Goal: Task Accomplishment & Management: Manage account settings

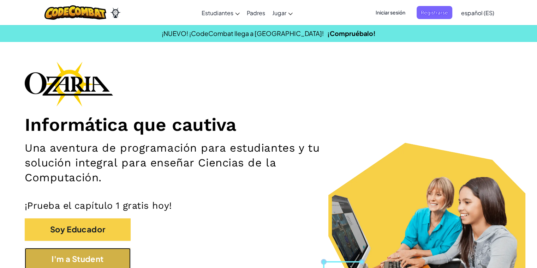
click at [87, 212] on button "I'm a Student" at bounding box center [78, 259] width 106 height 22
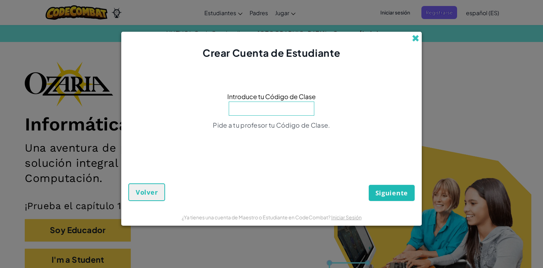
click at [277, 37] on span at bounding box center [414, 38] width 7 height 7
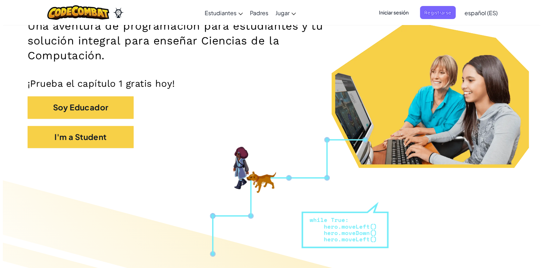
scroll to position [96, 0]
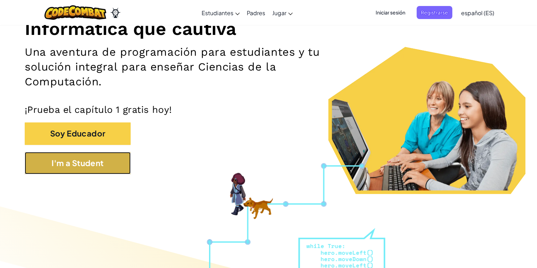
click at [116, 162] on button "I'm a Student" at bounding box center [78, 163] width 106 height 22
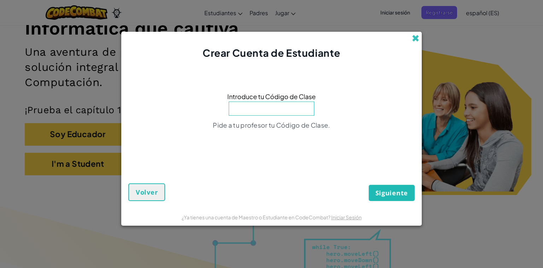
click at [277, 42] on span at bounding box center [414, 38] width 7 height 7
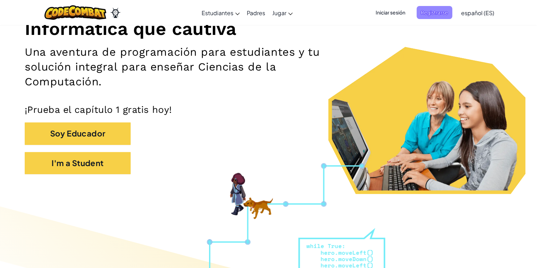
click at [277, 14] on span "Registrarse" at bounding box center [435, 12] width 36 height 13
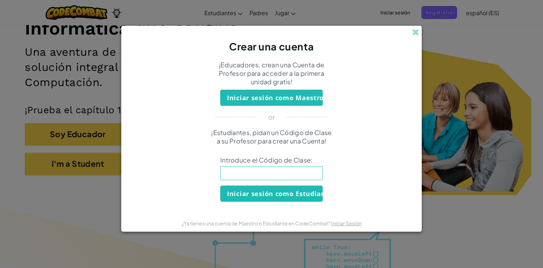
click at [277, 177] on input at bounding box center [271, 173] width 102 height 14
click at [277, 31] on span at bounding box center [414, 32] width 7 height 7
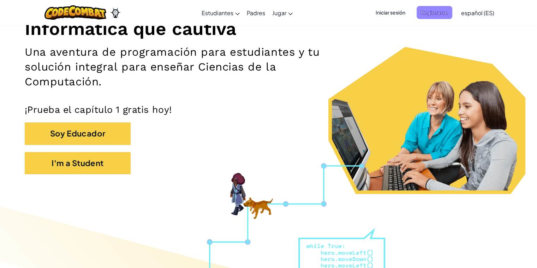
click at [277, 10] on span "Registrarse" at bounding box center [435, 12] width 36 height 13
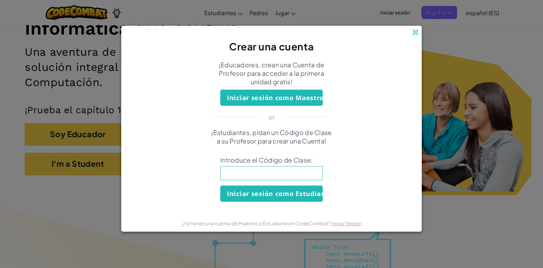
click at [277, 171] on input at bounding box center [271, 173] width 102 height 14
type input "HeartSnowSky"
click at [277, 197] on button "Iniciar sesión como Estudiante" at bounding box center [271, 194] width 102 height 16
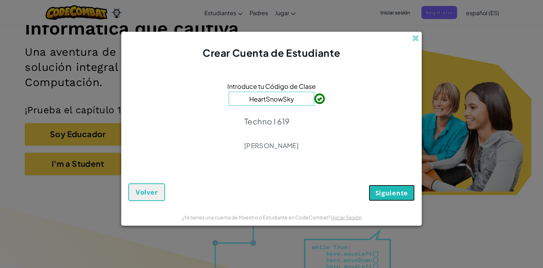
click at [277, 195] on span "Siguiente" at bounding box center [391, 193] width 32 height 8
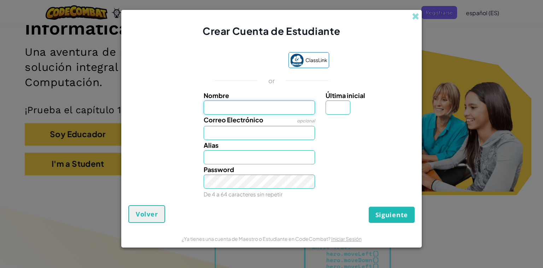
click at [277, 104] on input "Nombre" at bounding box center [259, 108] width 112 height 14
type input "[GEOGRAPHIC_DATA]"
type input "C"
type input "[EMAIL_ADDRESS][DOMAIN_NAME]"
type input "[GEOGRAPHIC_DATA]"
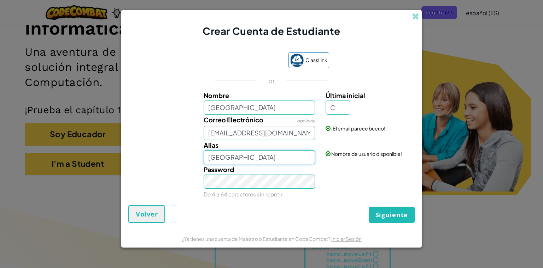
click at [247, 159] on input "[GEOGRAPHIC_DATA]" at bounding box center [259, 157] width 112 height 14
click at [277, 211] on span "Siguiente" at bounding box center [391, 215] width 32 height 8
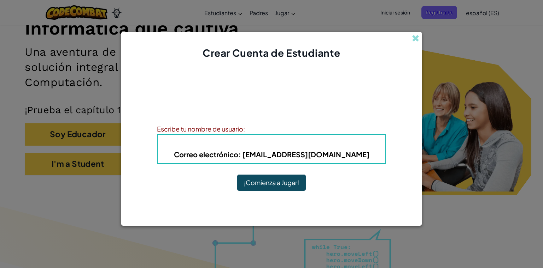
click at [277, 154] on b "Correo electrónico : AL07179151@temilenio.mx" at bounding box center [271, 154] width 195 height 9
drag, startPoint x: 354, startPoint y: 151, endPoint x: 343, endPoint y: 155, distance: 11.7
click at [277, 155] on h5 "Correo electrónico : AL07179151@temilenio.mx" at bounding box center [271, 154] width 213 height 11
click at [277, 155] on b "Correo electrónico : AL07179151@temilenio.mx" at bounding box center [271, 154] width 195 height 9
click at [277, 155] on h5 "Correo electrónico : AL07179151@temilenio.mx" at bounding box center [271, 154] width 213 height 11
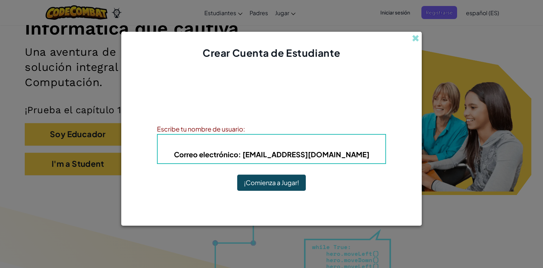
click at [277, 154] on b "Correo electrónico : AL07179151@temilenio.mx" at bounding box center [271, 154] width 195 height 9
drag, startPoint x: 349, startPoint y: 154, endPoint x: 365, endPoint y: 159, distance: 16.3
click at [277, 159] on h5 "Correo electrónico : AL07179151@temilenio.mx" at bounding box center [271, 154] width 213 height 11
click at [277, 154] on b "Correo electrónico : AL07179151@temilenio.mx" at bounding box center [271, 154] width 195 height 9
click at [276, 186] on button "¡Comienza a Jugar!" at bounding box center [271, 183] width 69 height 16
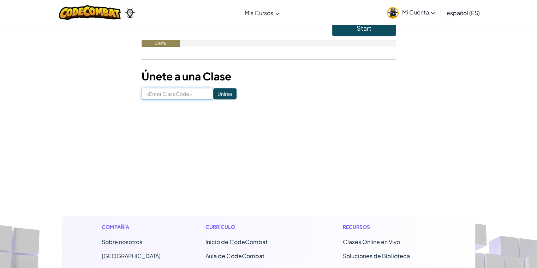
click at [184, 97] on input at bounding box center [178, 94] width 72 height 12
type input "HeartSnowSky"
click at [215, 95] on input "Unirse" at bounding box center [224, 93] width 23 height 11
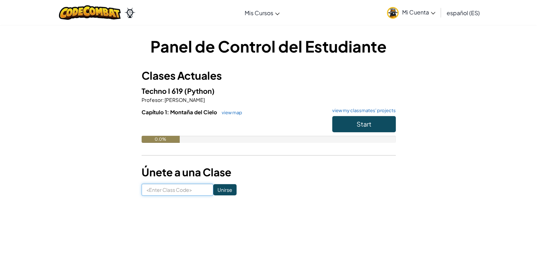
click at [189, 188] on input at bounding box center [178, 190] width 72 height 12
type input "HeartSnowSky"
click at [215, 189] on input "Unirse" at bounding box center [224, 189] width 23 height 11
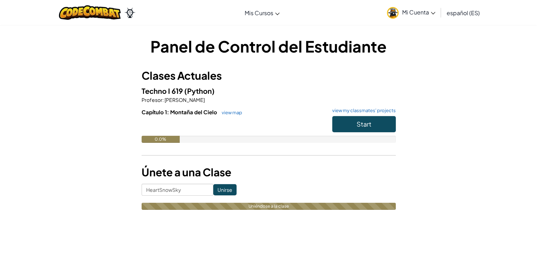
click at [215, 189] on input "Unirse" at bounding box center [224, 189] width 23 height 11
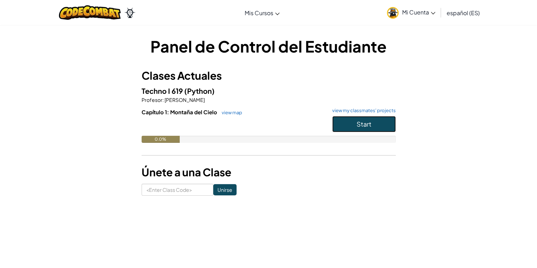
click at [345, 129] on button "Start" at bounding box center [364, 124] width 64 height 16
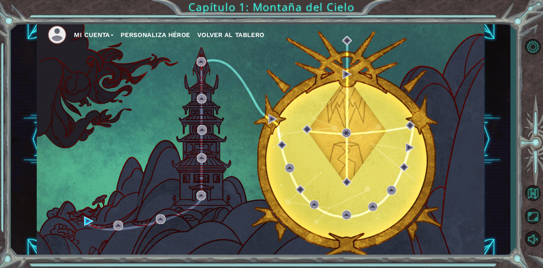
click at [162, 36] on button "Personaliza Héroe" at bounding box center [155, 35] width 70 height 11
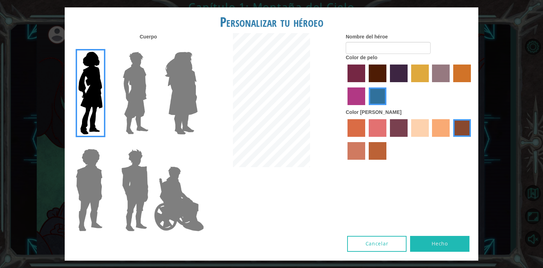
click at [436, 124] on label "tacao skin color" at bounding box center [441, 128] width 18 height 18
click at [429, 140] on input "tacao skin color" at bounding box center [429, 140] width 0 height 0
click at [425, 130] on label "sandy beach skin color" at bounding box center [420, 128] width 18 height 18
click at [408, 140] on input "sandy beach skin color" at bounding box center [408, 140] width 0 height 0
click at [375, 157] on label "smoke tree skin color" at bounding box center [377, 151] width 18 height 18
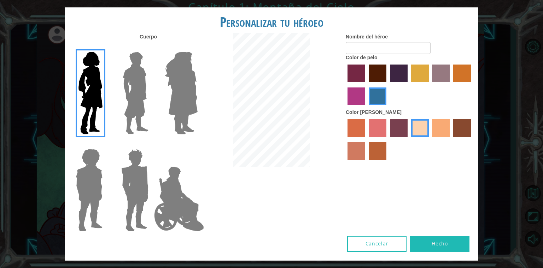
click at [366, 162] on input "smoke tree skin color" at bounding box center [366, 162] width 0 height 0
click at [460, 126] on label "karma skin color" at bounding box center [462, 128] width 18 height 18
click at [450, 140] on input "karma skin color" at bounding box center [450, 140] width 0 height 0
click at [439, 126] on label "tacao skin color" at bounding box center [441, 128] width 18 height 18
click at [429, 140] on input "tacao skin color" at bounding box center [429, 140] width 0 height 0
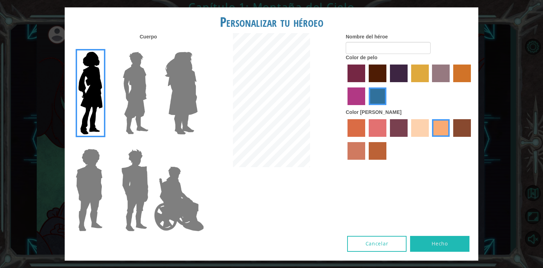
click at [373, 73] on label "maroon hair color" at bounding box center [377, 74] width 18 height 18
click at [366, 85] on input "maroon hair color" at bounding box center [366, 85] width 0 height 0
click at [424, 47] on input "Nombre del héroe" at bounding box center [387, 48] width 85 height 12
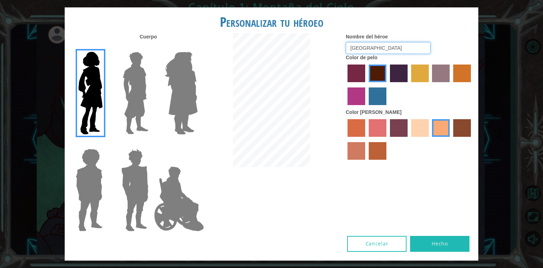
type input "[GEOGRAPHIC_DATA]"
click at [431, 240] on button "Hecho" at bounding box center [439, 244] width 59 height 16
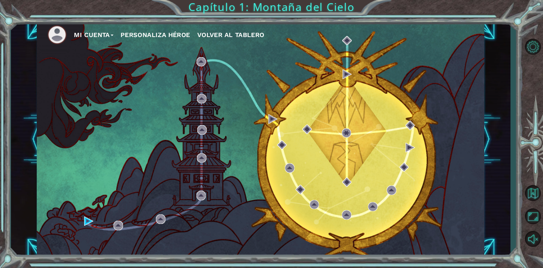
click at [185, 34] on button "Personaliza Héroe" at bounding box center [155, 35] width 70 height 11
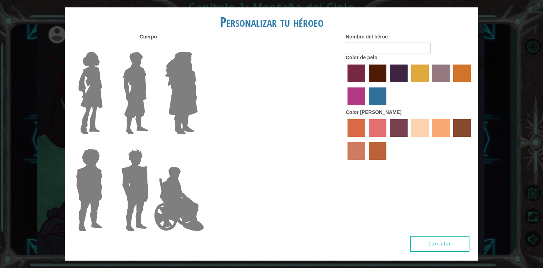
type input "[GEOGRAPHIC_DATA]"
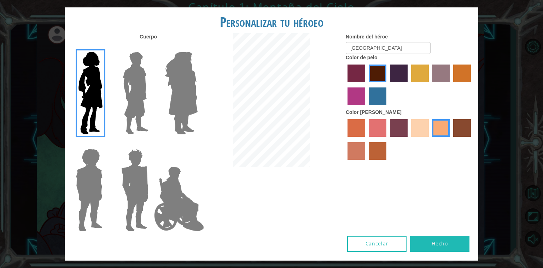
click at [130, 84] on img at bounding box center [135, 93] width 31 height 88
click at [151, 47] on input "Hero Lars" at bounding box center [151, 47] width 0 height 0
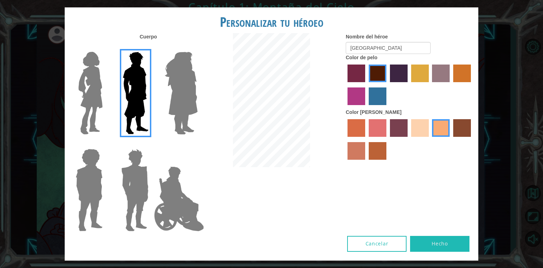
click at [173, 87] on img at bounding box center [181, 93] width 38 height 88
click at [197, 47] on input "Hero Amethyst" at bounding box center [197, 47] width 0 height 0
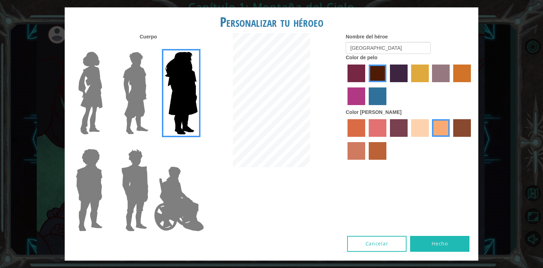
click at [82, 181] on img at bounding box center [89, 190] width 32 height 88
click at [105, 144] on input "Hero Steven" at bounding box center [105, 144] width 0 height 0
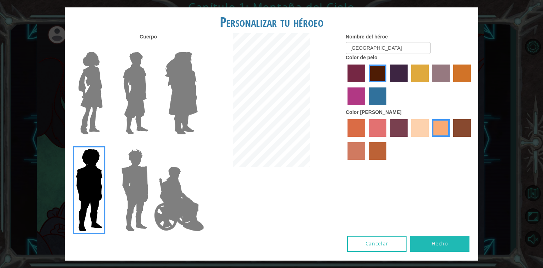
click at [134, 195] on img at bounding box center [134, 190] width 33 height 88
click at [151, 144] on input "Hero Garnet" at bounding box center [151, 144] width 0 height 0
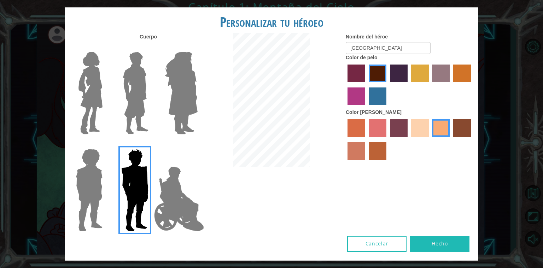
click at [149, 200] on img at bounding box center [134, 190] width 33 height 88
click at [151, 144] on input "Hero Garnet" at bounding box center [151, 144] width 0 height 0
click at [170, 201] on img at bounding box center [178, 199] width 55 height 71
click at [197, 144] on input "Hero Jamie" at bounding box center [197, 144] width 0 height 0
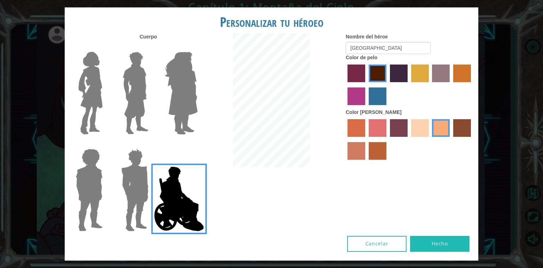
click at [383, 150] on label "smoke tree skin color" at bounding box center [377, 151] width 18 height 18
click at [366, 162] on input "smoke tree skin color" at bounding box center [366, 162] width 0 height 0
click at [438, 136] on label "tacao skin color" at bounding box center [441, 128] width 18 height 18
click at [429, 140] on input "tacao skin color" at bounding box center [429, 140] width 0 height 0
click at [360, 75] on label "paprika hair color" at bounding box center [356, 74] width 18 height 18
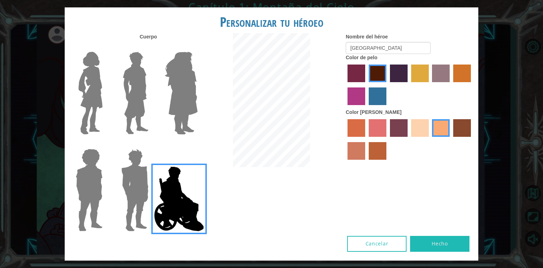
click at [345, 85] on input "paprika hair color" at bounding box center [345, 85] width 0 height 0
click at [374, 75] on label "maroon hair color" at bounding box center [377, 74] width 18 height 18
click at [366, 85] on input "maroon hair color" at bounding box center [366, 85] width 0 height 0
click at [98, 94] on img at bounding box center [91, 93] width 30 height 88
click at [105, 47] on input "Hero Connie" at bounding box center [105, 47] width 0 height 0
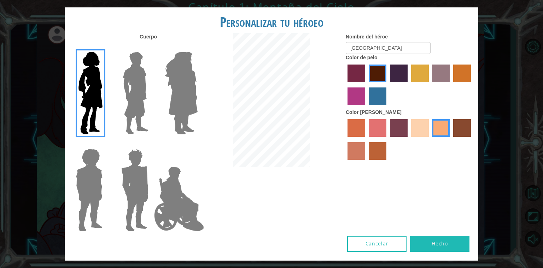
click at [185, 207] on img at bounding box center [178, 199] width 55 height 71
click at [197, 144] on input "Hero Jamie" at bounding box center [197, 144] width 0 height 0
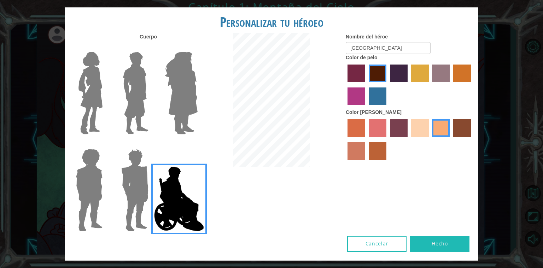
click at [375, 92] on label "lachmara hair color" at bounding box center [377, 97] width 18 height 18
click at [366, 108] on input "lachmara hair color" at bounding box center [366, 108] width 0 height 0
click at [446, 75] on label "bazaar hair color" at bounding box center [441, 74] width 18 height 18
click at [429, 85] on input "bazaar hair color" at bounding box center [429, 85] width 0 height 0
click at [377, 155] on label "smoke tree skin color" at bounding box center [377, 151] width 18 height 18
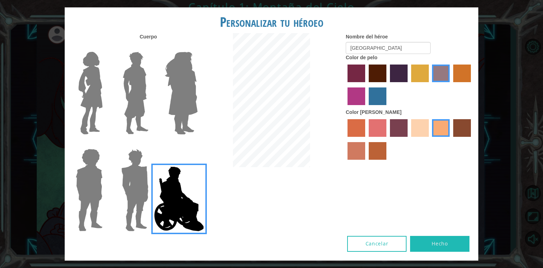
click at [366, 162] on input "smoke tree skin color" at bounding box center [366, 162] width 0 height 0
click at [468, 130] on label "karma skin color" at bounding box center [462, 128] width 18 height 18
click at [450, 140] on input "karma skin color" at bounding box center [450, 140] width 0 height 0
click at [440, 130] on label "tacao skin color" at bounding box center [441, 128] width 18 height 18
click at [429, 140] on input "tacao skin color" at bounding box center [429, 140] width 0 height 0
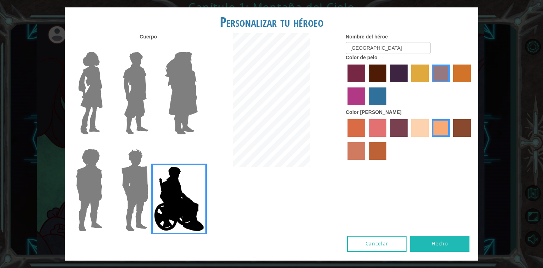
click at [424, 125] on label "sandy beach skin color" at bounding box center [420, 128] width 18 height 18
click at [408, 140] on input "sandy beach skin color" at bounding box center [408, 140] width 0 height 0
click at [397, 127] on label "tosca skin color" at bounding box center [399, 128] width 18 height 18
click at [387, 140] on input "tosca skin color" at bounding box center [387, 140] width 0 height 0
click at [447, 137] on label "tacao skin color" at bounding box center [441, 128] width 18 height 18
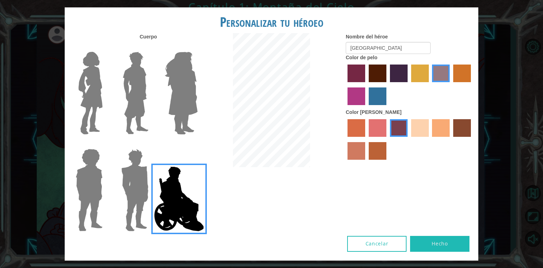
click at [429, 140] on input "tacao skin color" at bounding box center [429, 140] width 0 height 0
click at [379, 72] on label "maroon hair color" at bounding box center [377, 74] width 18 height 18
click at [366, 85] on input "maroon hair color" at bounding box center [366, 85] width 0 height 0
click at [88, 200] on img at bounding box center [89, 190] width 32 height 88
click at [105, 144] on input "Hero Steven" at bounding box center [105, 144] width 0 height 0
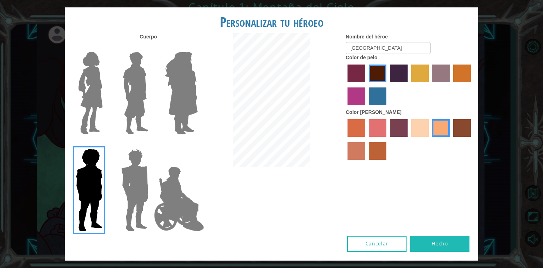
click at [203, 211] on img at bounding box center [178, 199] width 55 height 71
click at [197, 144] on input "Hero Jamie" at bounding box center [197, 144] width 0 height 0
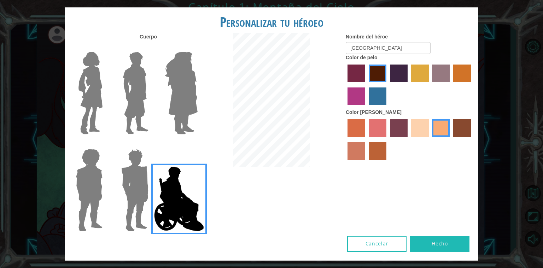
click at [438, 242] on button "Hecho" at bounding box center [439, 244] width 59 height 16
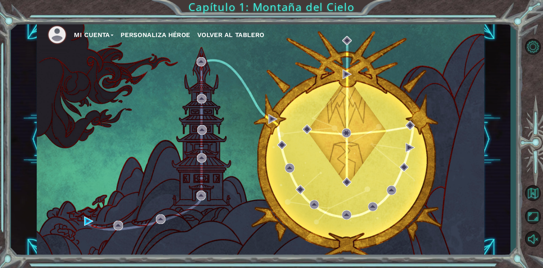
click at [170, 30] on button "Personaliza Héroe" at bounding box center [155, 35] width 70 height 11
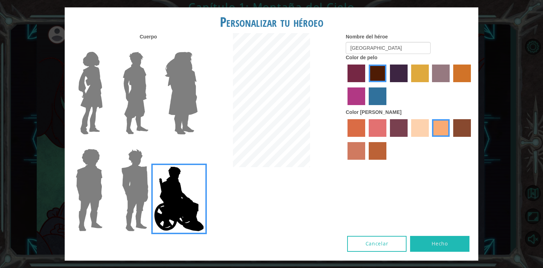
click at [432, 245] on button "Hecho" at bounding box center [439, 244] width 59 height 16
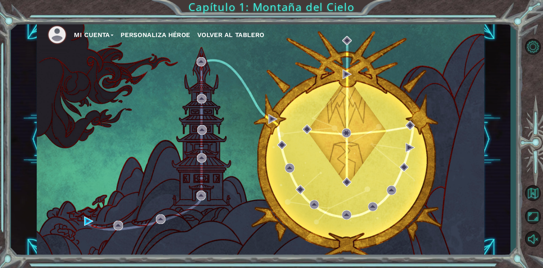
click at [181, 38] on button "Personaliza Héroe" at bounding box center [155, 35] width 70 height 11
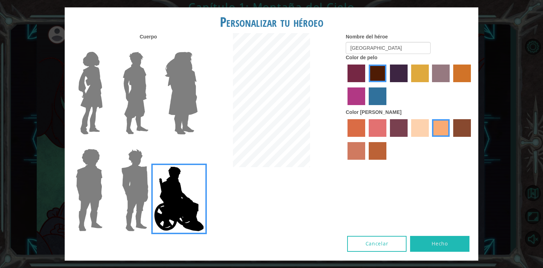
click at [140, 61] on img at bounding box center [135, 93] width 31 height 88
click at [151, 47] on input "Hero Lars" at bounding box center [151, 47] width 0 height 0
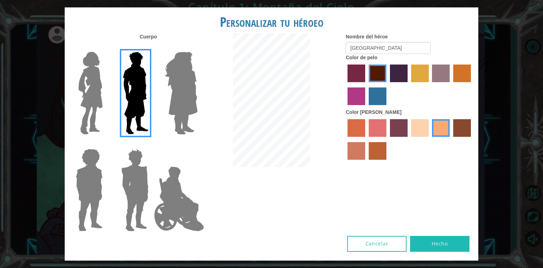
click at [174, 227] on img at bounding box center [178, 199] width 55 height 71
click at [197, 144] on input "Hero Jamie" at bounding box center [197, 144] width 0 height 0
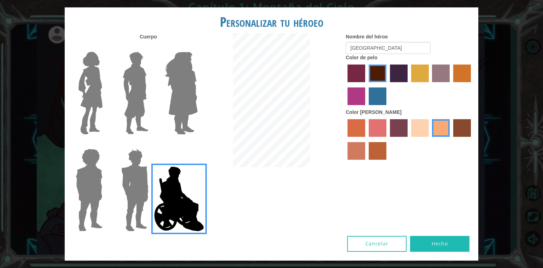
click at [130, 57] on img at bounding box center [135, 93] width 31 height 88
click at [151, 47] on input "Hero Lars" at bounding box center [151, 47] width 0 height 0
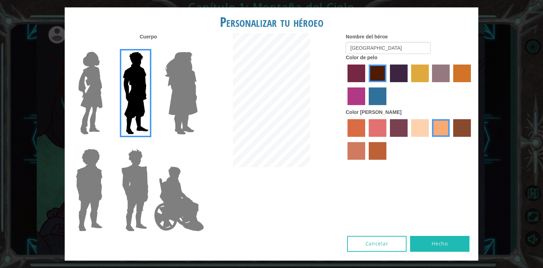
click at [162, 174] on img at bounding box center [178, 199] width 55 height 71
click at [197, 144] on input "Hero Jamie" at bounding box center [197, 144] width 0 height 0
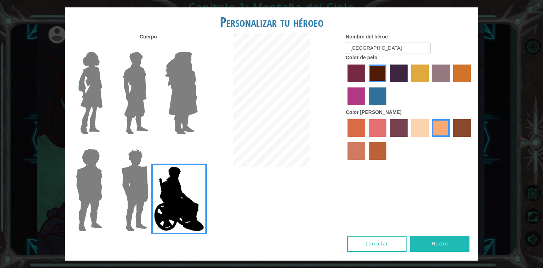
click at [428, 238] on button "Hecho" at bounding box center [439, 244] width 59 height 16
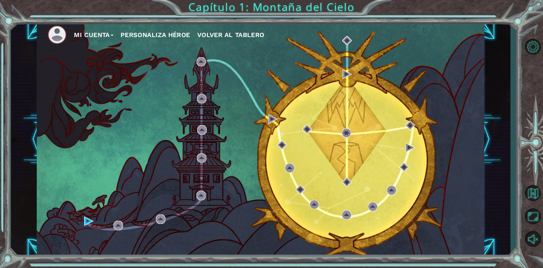
click at [178, 40] on button "Personaliza Héroe" at bounding box center [155, 35] width 70 height 11
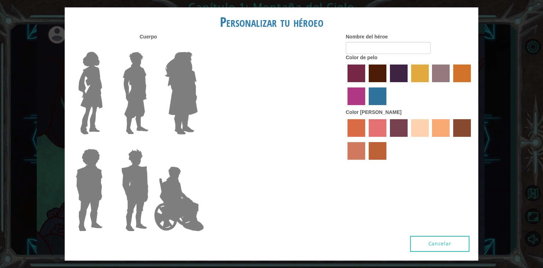
type input "[GEOGRAPHIC_DATA]"
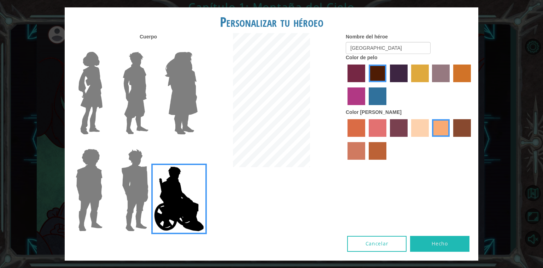
click at [431, 237] on button "Hecho" at bounding box center [439, 244] width 59 height 16
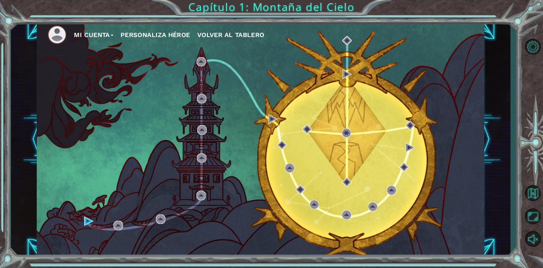
click at [111, 35] on button "Mi Cuenta" at bounding box center [94, 35] width 40 height 11
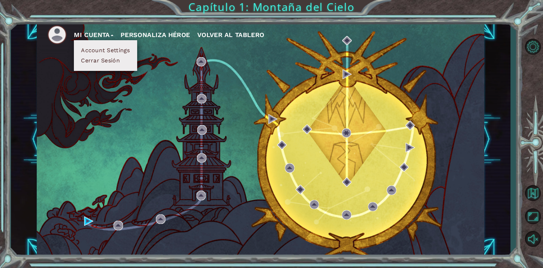
click at [65, 38] on img at bounding box center [56, 34] width 19 height 19
click at [106, 32] on button "Mi Cuenta" at bounding box center [94, 35] width 40 height 11
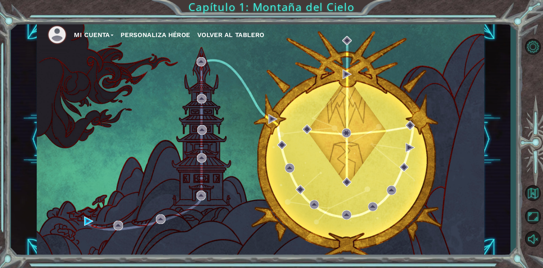
click at [106, 32] on button "Mi Cuenta" at bounding box center [94, 35] width 40 height 11
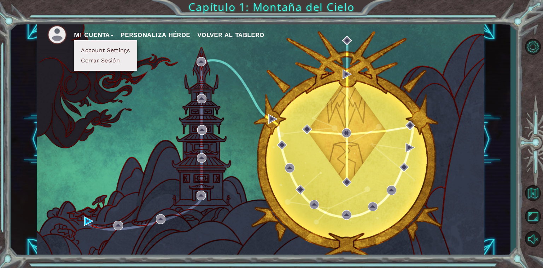
click at [61, 35] on img at bounding box center [56, 34] width 19 height 19
click at [130, 49] on button "Account Settings" at bounding box center [105, 51] width 53 height 8
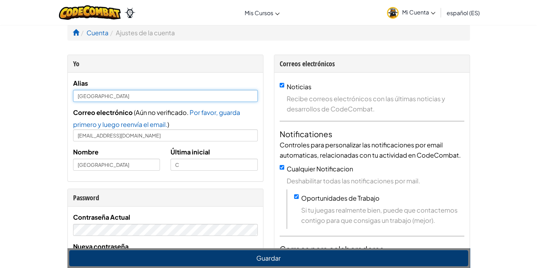
click at [185, 97] on input "[GEOGRAPHIC_DATA]" at bounding box center [165, 96] width 185 height 12
type input "[PERSON_NAME]"
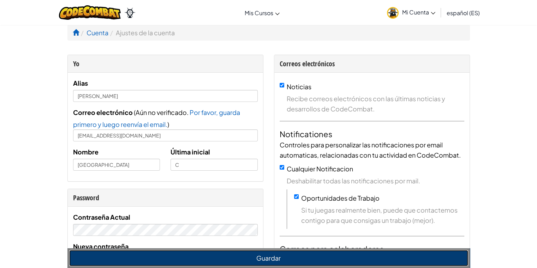
click at [212, 251] on button "Guardar" at bounding box center [268, 258] width 399 height 16
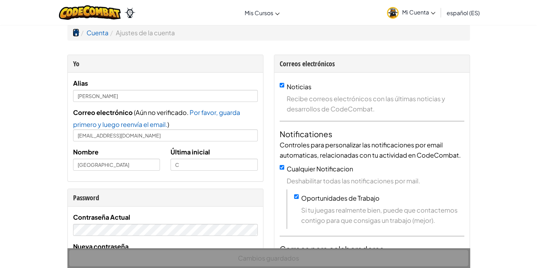
click at [77, 34] on span at bounding box center [76, 32] width 6 height 6
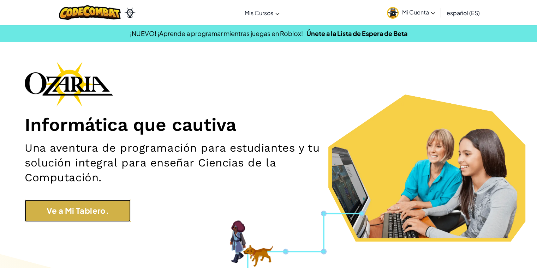
click at [119, 209] on link "Ve a Mi Tablero." at bounding box center [78, 211] width 106 height 22
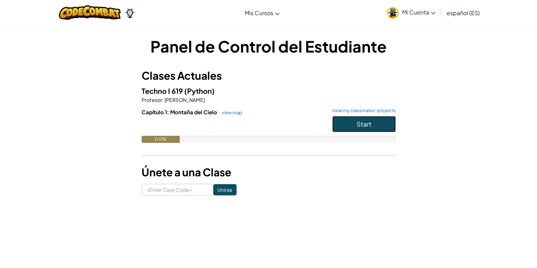
click at [344, 119] on button "Start" at bounding box center [364, 124] width 64 height 16
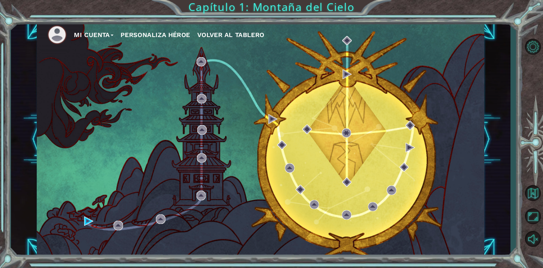
click at [102, 31] on button "Mi Cuenta" at bounding box center [94, 35] width 40 height 11
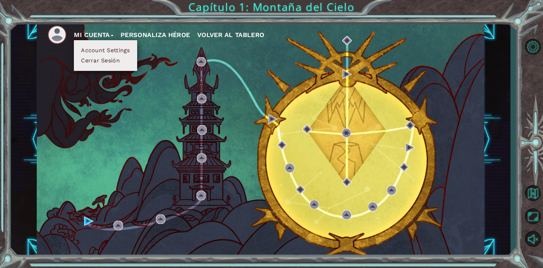
click at [109, 50] on button "Account Settings" at bounding box center [105, 51] width 53 height 8
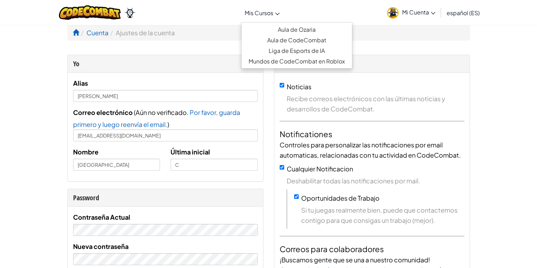
click at [267, 19] on link "Mis Cursos" at bounding box center [262, 12] width 42 height 19
click at [325, 60] on link "Mundos de CodeCombat en Roblox" at bounding box center [297, 61] width 111 height 11
